Goal: Information Seeking & Learning: Learn about a topic

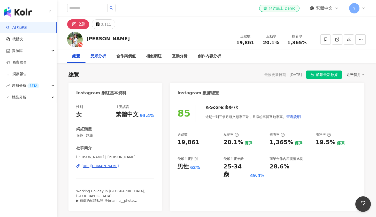
click at [97, 53] on div "受眾分析" at bounding box center [98, 56] width 16 height 6
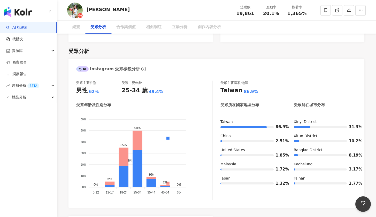
click at [98, 42] on div "受眾分析 AI Instagram 受眾樣貌分析 受眾主要性別 男性 62% 受眾主要年齡 25-34 歲 49.4% 受眾年齡及性別分布 男性 女性 60%…" at bounding box center [217, 169] width 296 height 255
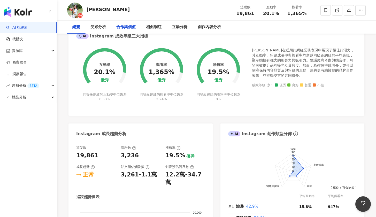
scroll to position [0, 0]
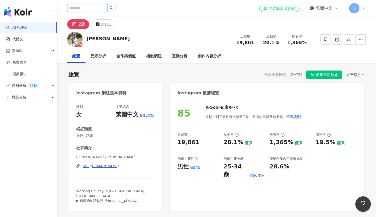
click at [90, 8] on input "search" at bounding box center [87, 8] width 40 height 8
paste input "********"
type input "********"
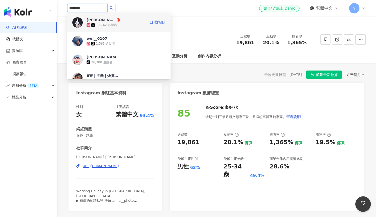
click at [81, 21] on img at bounding box center [77, 22] width 10 height 10
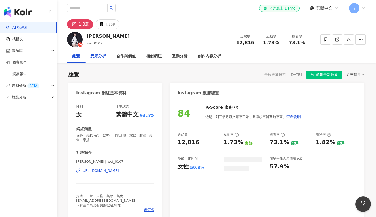
click at [96, 59] on div "受眾分析" at bounding box center [98, 56] width 26 height 13
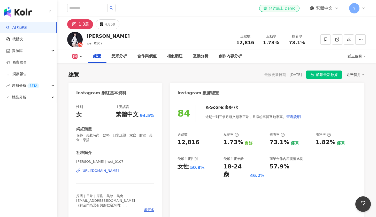
scroll to position [233, 0]
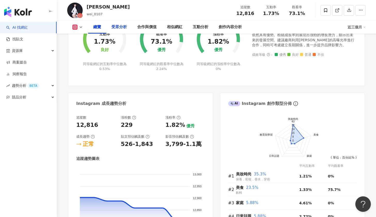
click at [123, 25] on div "受眾分析" at bounding box center [119, 27] width 16 height 6
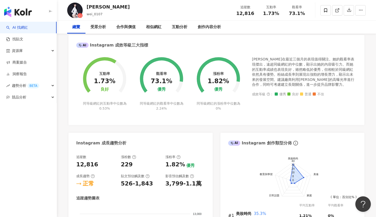
scroll to position [0, 0]
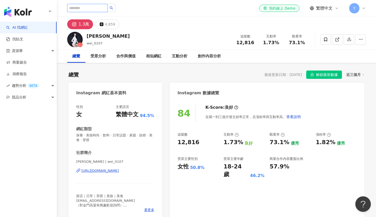
click at [84, 7] on input "search" at bounding box center [87, 8] width 40 height 8
paste input "********"
type input "********"
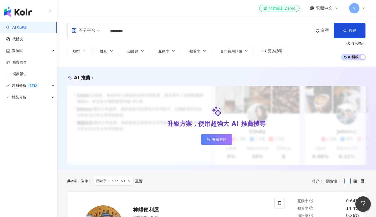
click at [91, 31] on div "不分平台" at bounding box center [84, 30] width 24 height 8
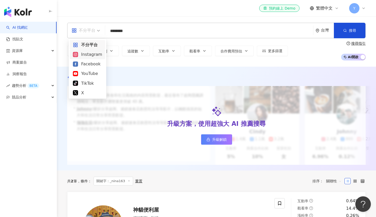
click at [87, 55] on div "Instagram" at bounding box center [87, 54] width 29 height 6
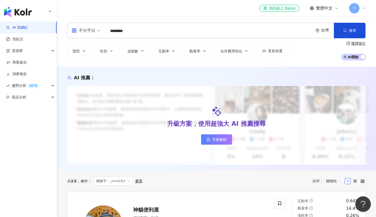
click at [144, 30] on input "********" at bounding box center [209, 31] width 204 height 10
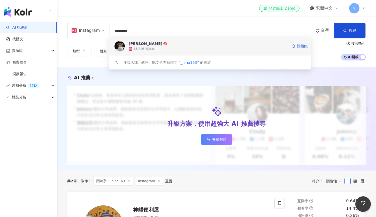
click at [120, 44] on img at bounding box center [120, 46] width 10 height 10
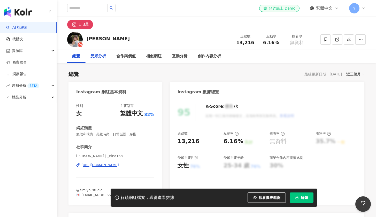
click at [96, 57] on div "受眾分析" at bounding box center [98, 56] width 16 height 6
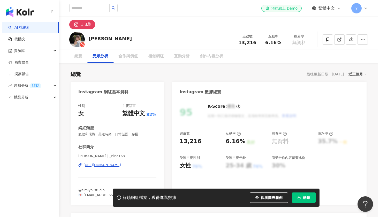
scroll to position [431, 0]
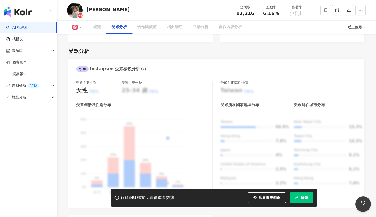
click at [301, 197] on span "解鎖" at bounding box center [304, 198] width 7 height 4
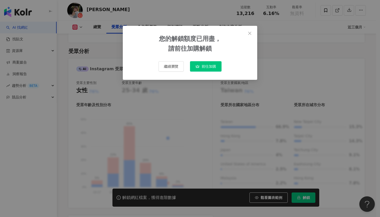
click at [201, 65] on button "前往加購" at bounding box center [206, 66] width 32 height 10
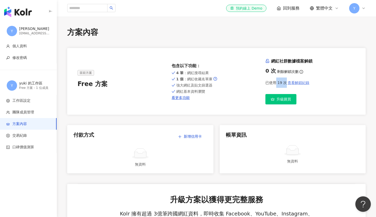
drag, startPoint x: 275, startPoint y: 82, endPoint x: 289, endPoint y: 80, distance: 13.8
click at [288, 80] on div "已使用 19 次 查看解鎖紀錄" at bounding box center [310, 83] width 90 height 10
click at [308, 90] on div "網紅社群數據檔案解鎖 0 次 剩餘解鎖次數 已使用 19 次 查看解鎖紀錄 升級購買" at bounding box center [310, 81] width 90 height 46
click at [366, 10] on div "el-icon-cs 預約線上 Demo 回到服務 繁體中文 Y" at bounding box center [216, 8] width 319 height 17
click at [359, 7] on span "Y" at bounding box center [354, 8] width 10 height 10
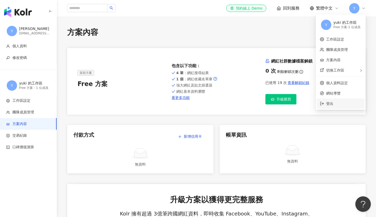
click at [335, 102] on span "登出" at bounding box center [343, 104] width 35 height 6
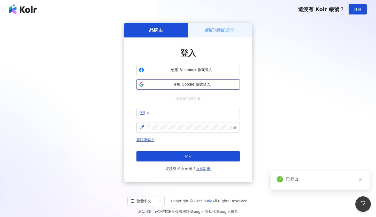
click at [174, 86] on span "使用 Google 帳號登入" at bounding box center [192, 84] width 92 height 5
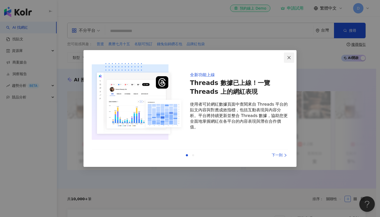
click at [291, 56] on icon "close" at bounding box center [288, 57] width 3 height 3
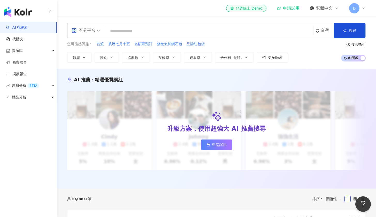
click at [190, 28] on input "search" at bounding box center [209, 31] width 204 height 10
click at [92, 34] on div "不分平台" at bounding box center [84, 30] width 24 height 8
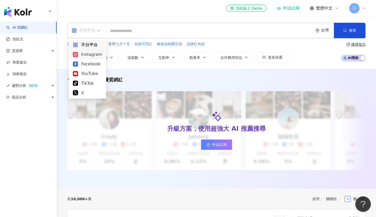
click at [93, 56] on div "Instagram" at bounding box center [87, 54] width 29 height 6
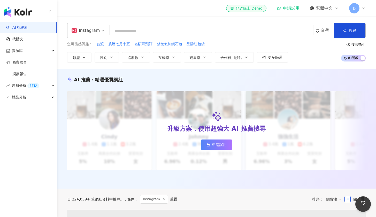
click at [119, 32] on input "search" at bounding box center [212, 31] width 200 height 10
paste input "********"
type input "********"
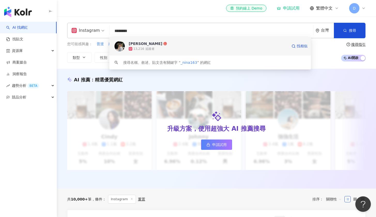
click at [116, 49] on img at bounding box center [120, 46] width 10 height 10
